Goal: Check status: Check status

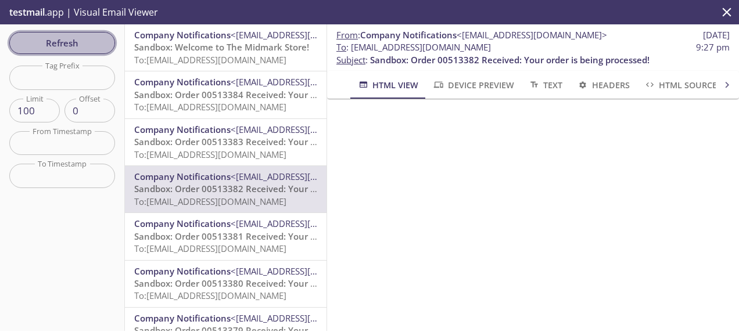
click at [96, 46] on span "Refresh" at bounding box center [62, 42] width 87 height 15
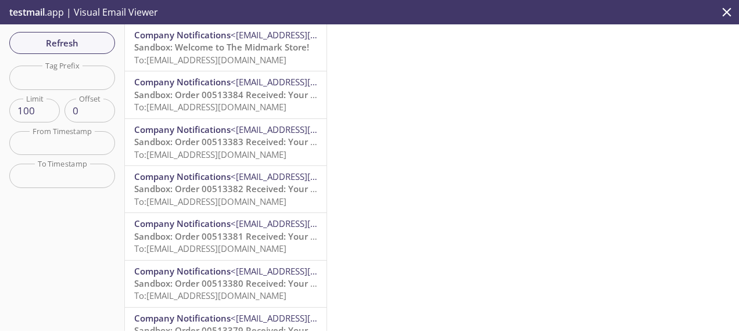
click at [251, 65] on span "To: [EMAIL_ADDRESS][DOMAIN_NAME]" at bounding box center [210, 60] width 152 height 12
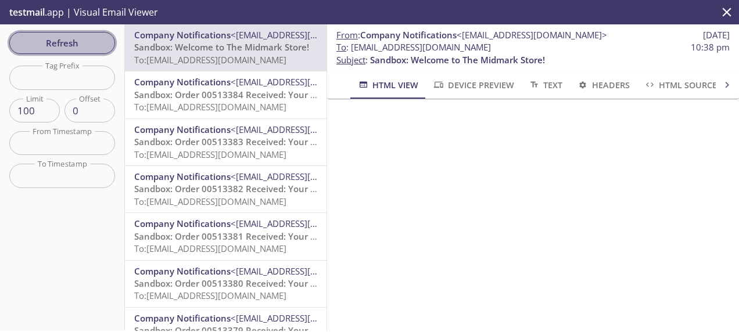
click at [78, 48] on span "Refresh" at bounding box center [62, 42] width 87 height 15
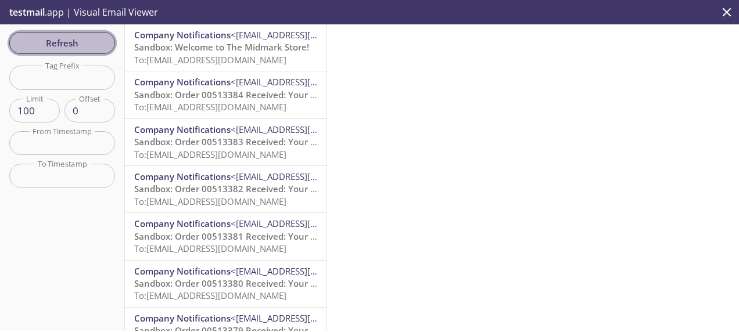
click at [58, 48] on span "Refresh" at bounding box center [62, 42] width 87 height 15
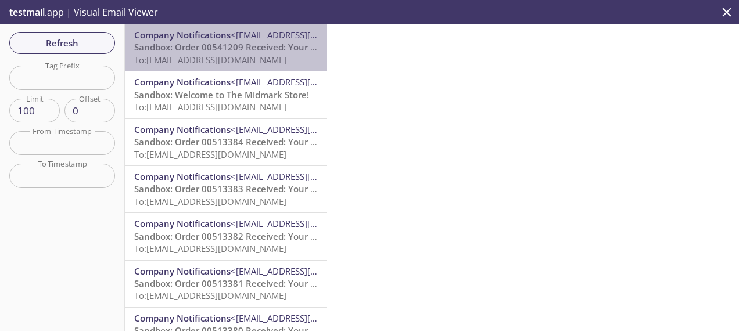
click at [249, 59] on span "To: [EMAIL_ADDRESS][DOMAIN_NAME]" at bounding box center [210, 60] width 152 height 12
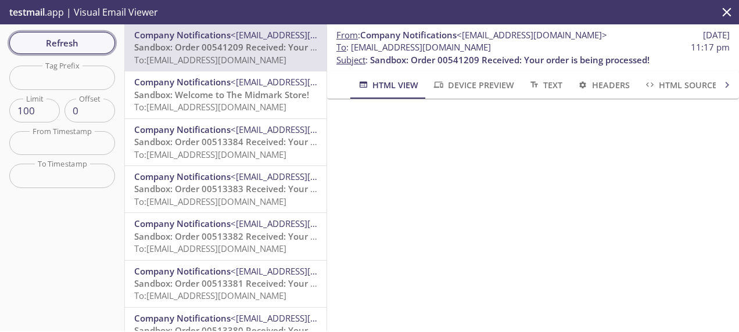
click at [97, 43] on span "Refresh" at bounding box center [62, 42] width 87 height 15
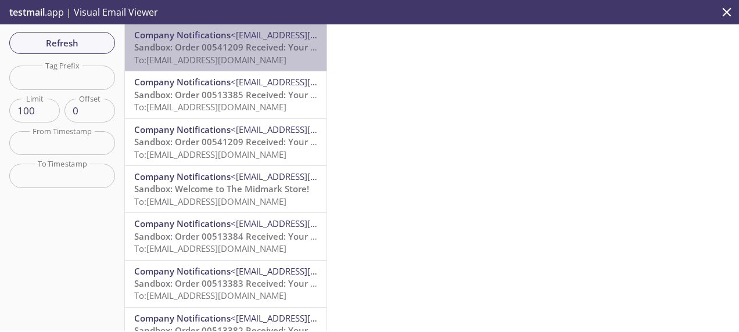
click at [240, 52] on span "Sandbox: Order 00541209 Received: Your order is being processed!" at bounding box center [273, 47] width 279 height 12
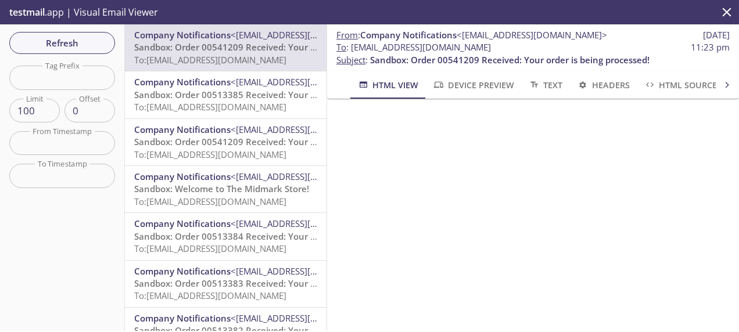
scroll to position [31, 0]
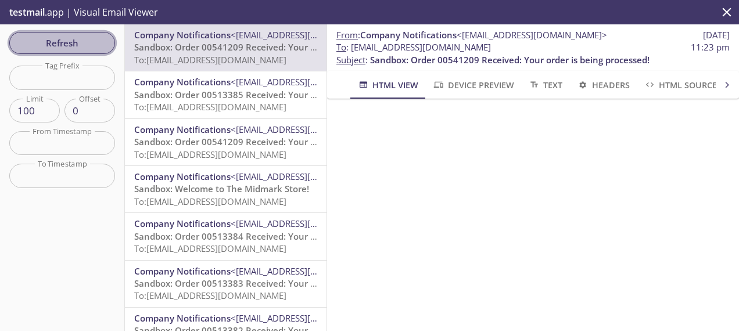
click at [73, 43] on span "Refresh" at bounding box center [62, 42] width 87 height 15
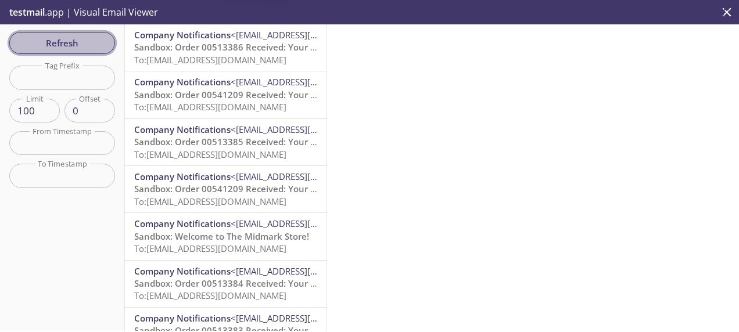
click at [73, 43] on span "Refresh" at bounding box center [62, 42] width 87 height 15
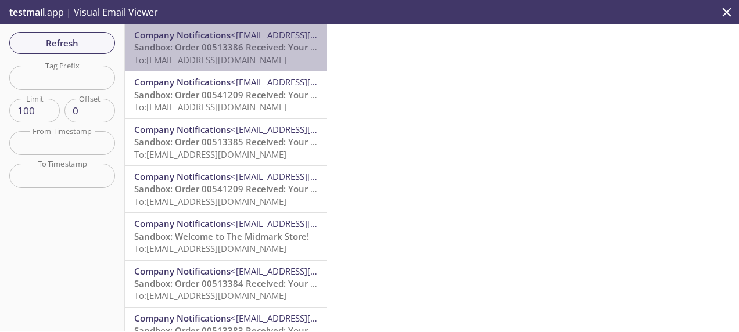
click at [273, 50] on span "Sandbox: Order 00513386 Received: Your order is being processed!" at bounding box center [273, 47] width 279 height 12
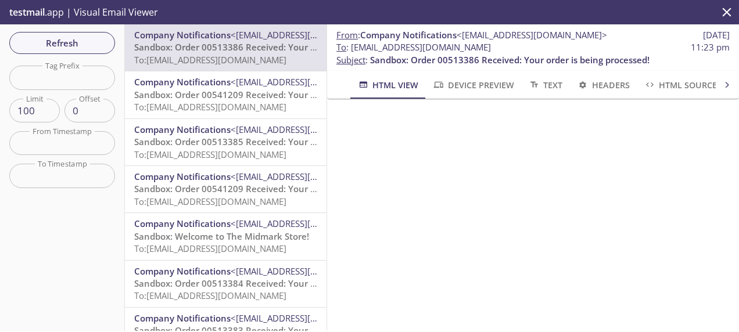
scroll to position [99, 0]
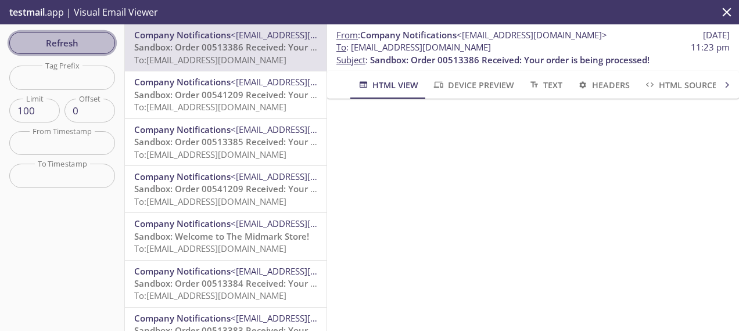
click at [91, 46] on span "Refresh" at bounding box center [62, 42] width 87 height 15
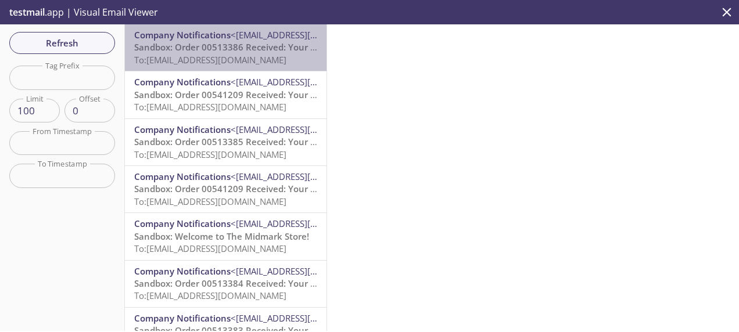
click at [256, 58] on span "To: [EMAIL_ADDRESS][DOMAIN_NAME]" at bounding box center [210, 60] width 152 height 12
